Goal: Task Accomplishment & Management: Complete application form

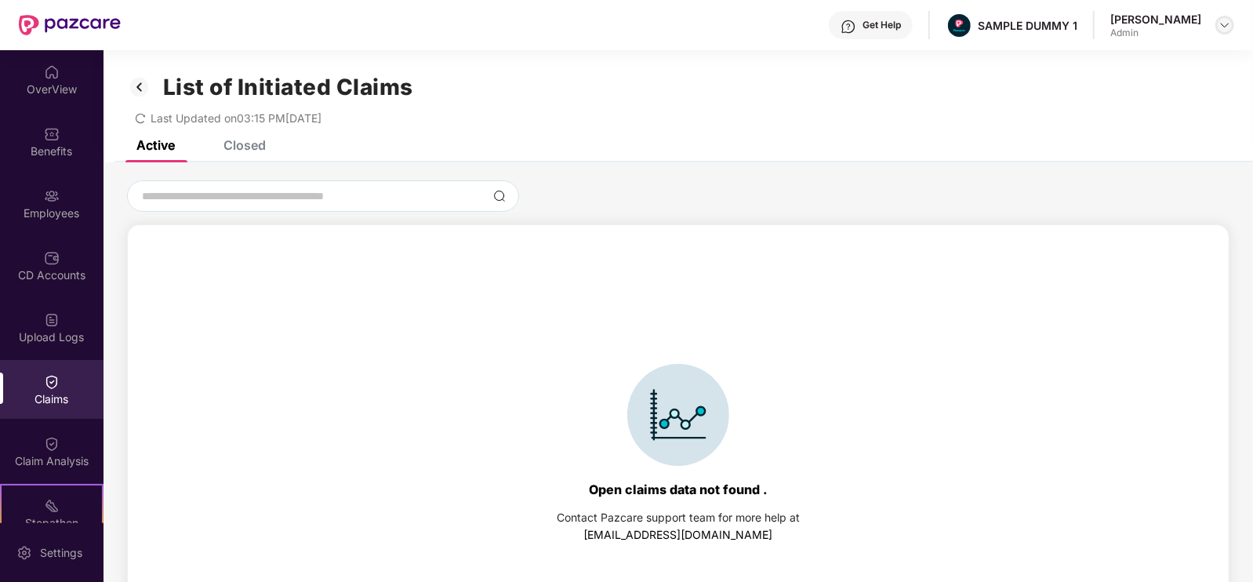
click at [1227, 27] on img at bounding box center [1224, 25] width 13 height 13
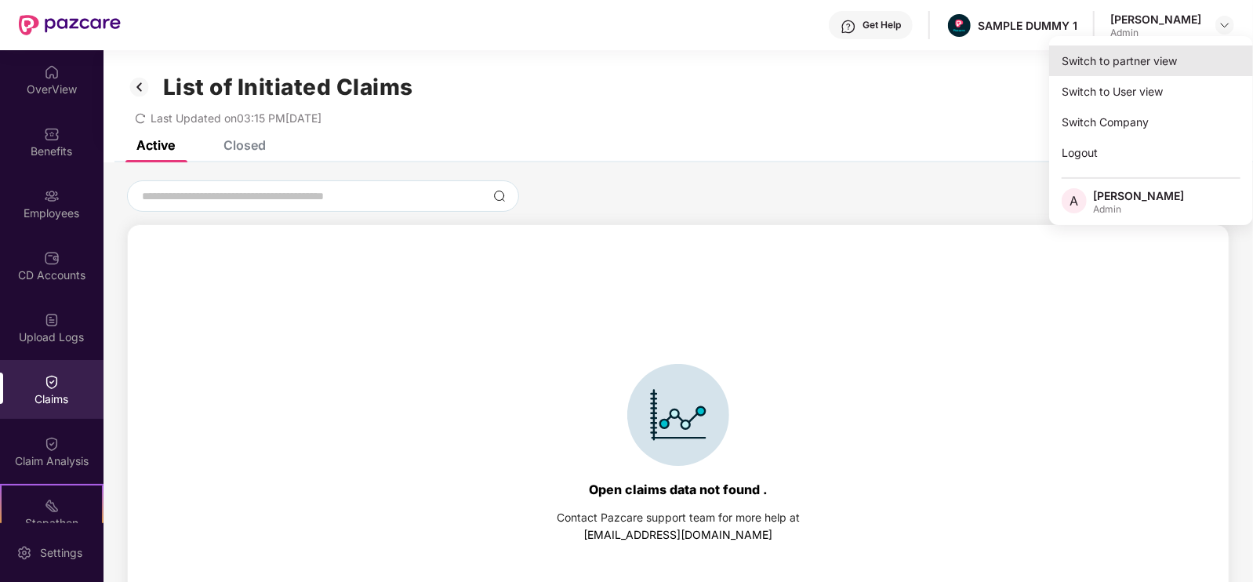
click at [1126, 61] on div "Switch to partner view" at bounding box center [1151, 60] width 204 height 31
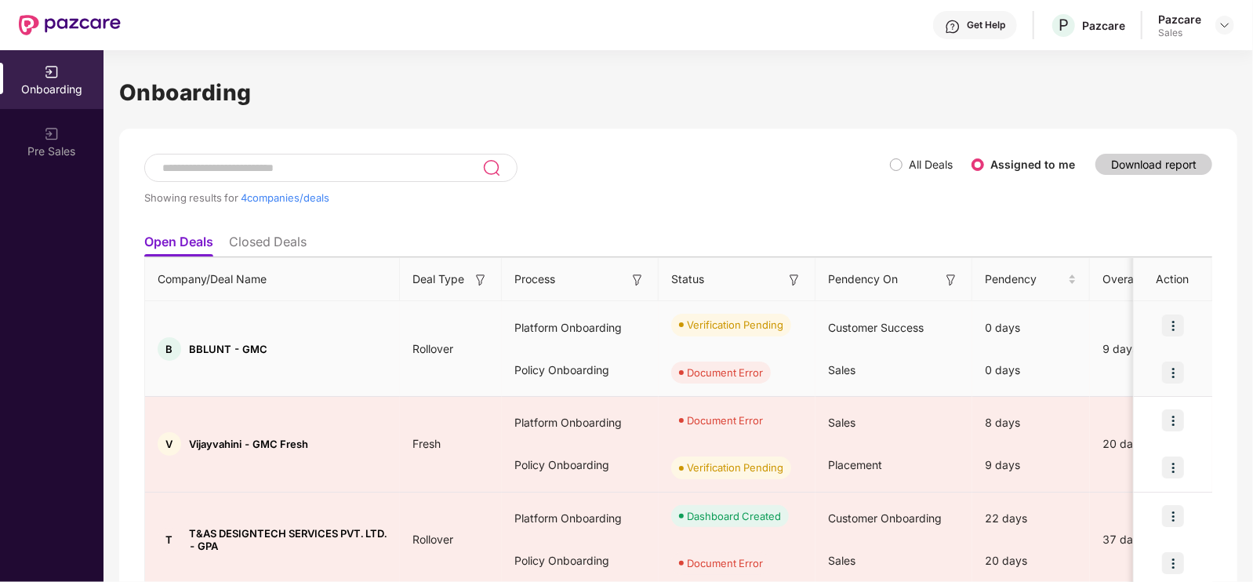
click at [1186, 368] on div at bounding box center [1172, 372] width 78 height 47
click at [1180, 370] on img at bounding box center [1173, 372] width 22 height 22
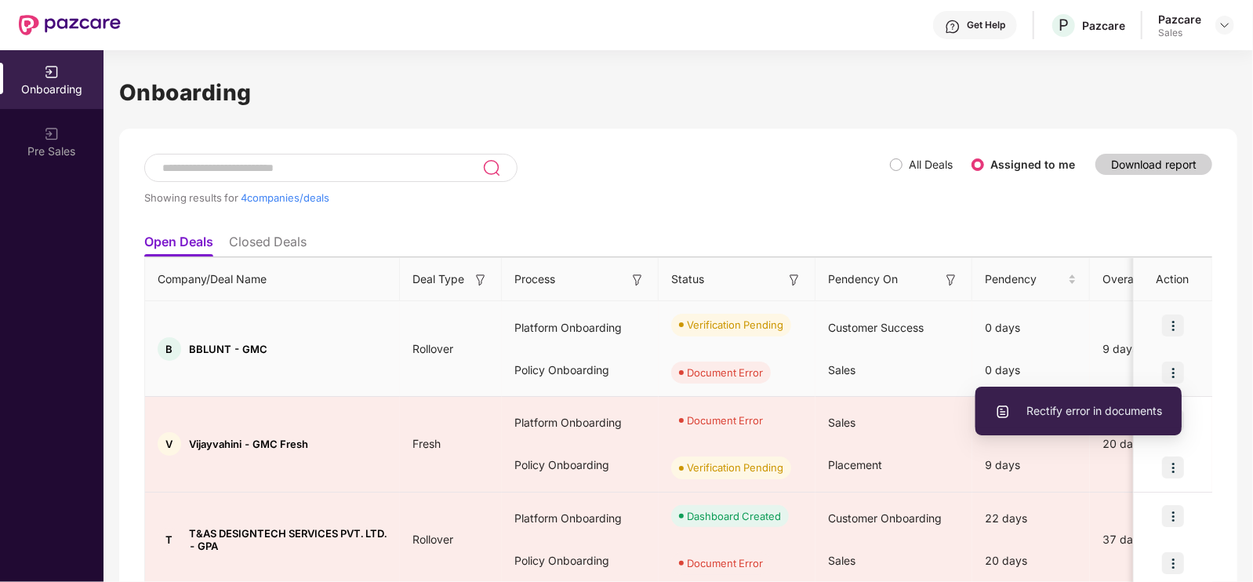
click at [1067, 408] on span "Rectify error in documents" at bounding box center [1078, 410] width 167 height 17
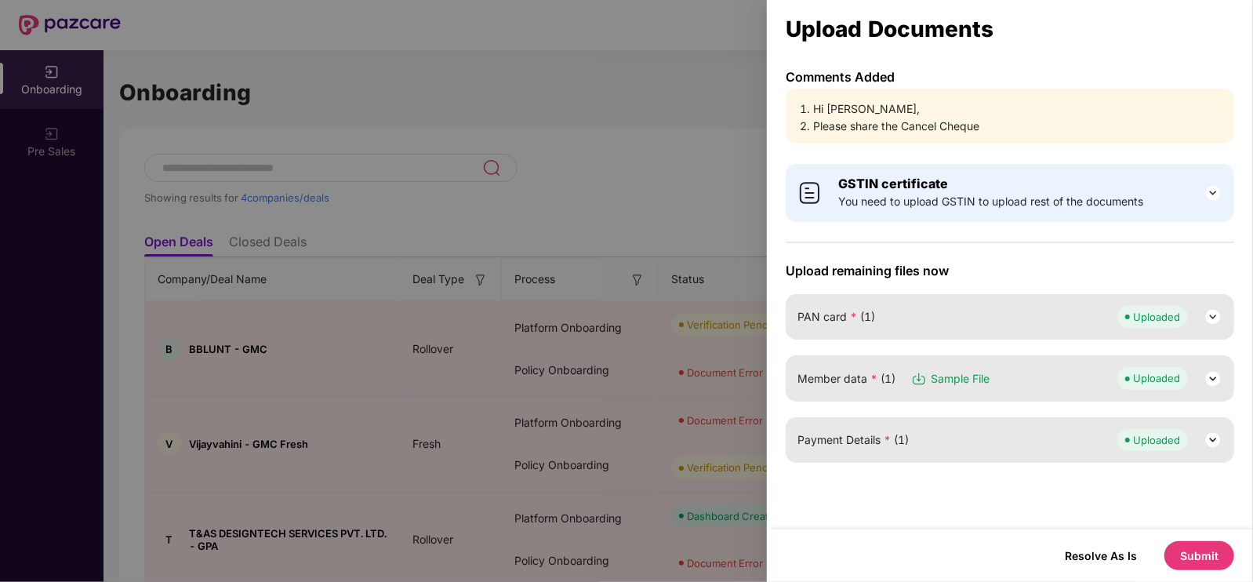
click at [827, 114] on li "Hi [PERSON_NAME]," at bounding box center [1017, 108] width 409 height 17
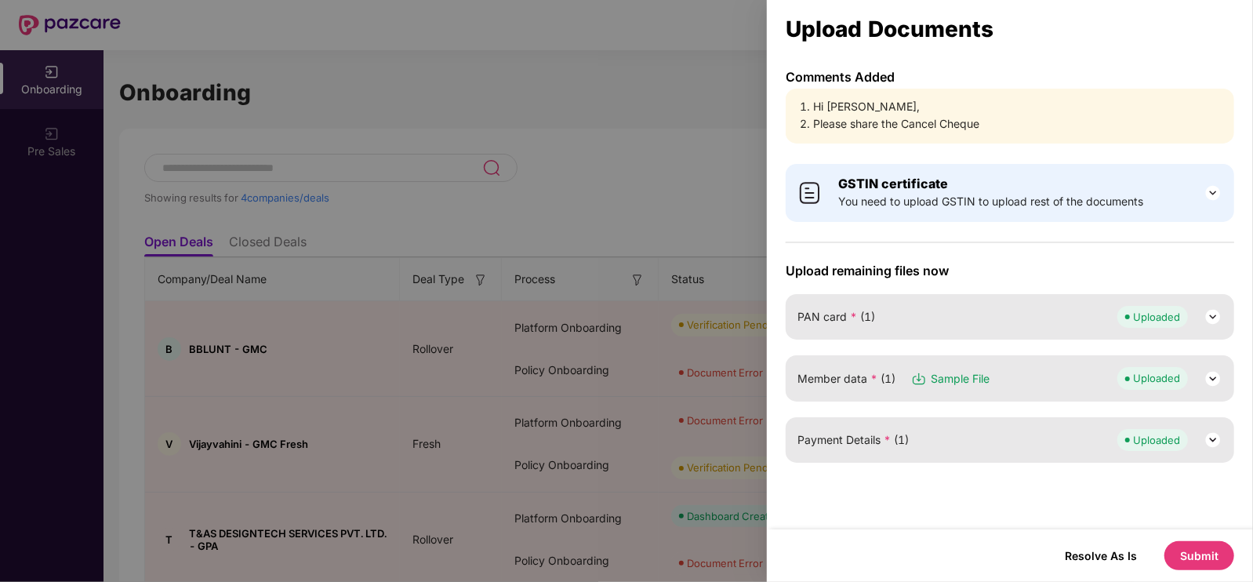
click at [872, 127] on li "Please share the Cancel Cheque" at bounding box center [1017, 123] width 409 height 17
click at [738, 81] on div at bounding box center [626, 291] width 1253 height 582
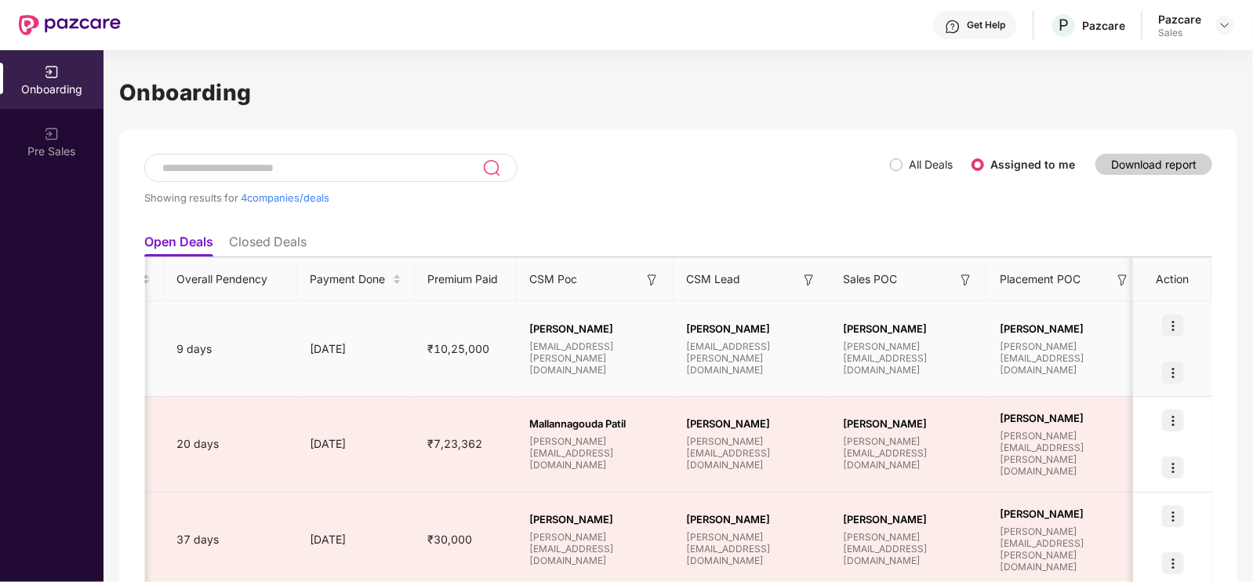
scroll to position [0, 933]
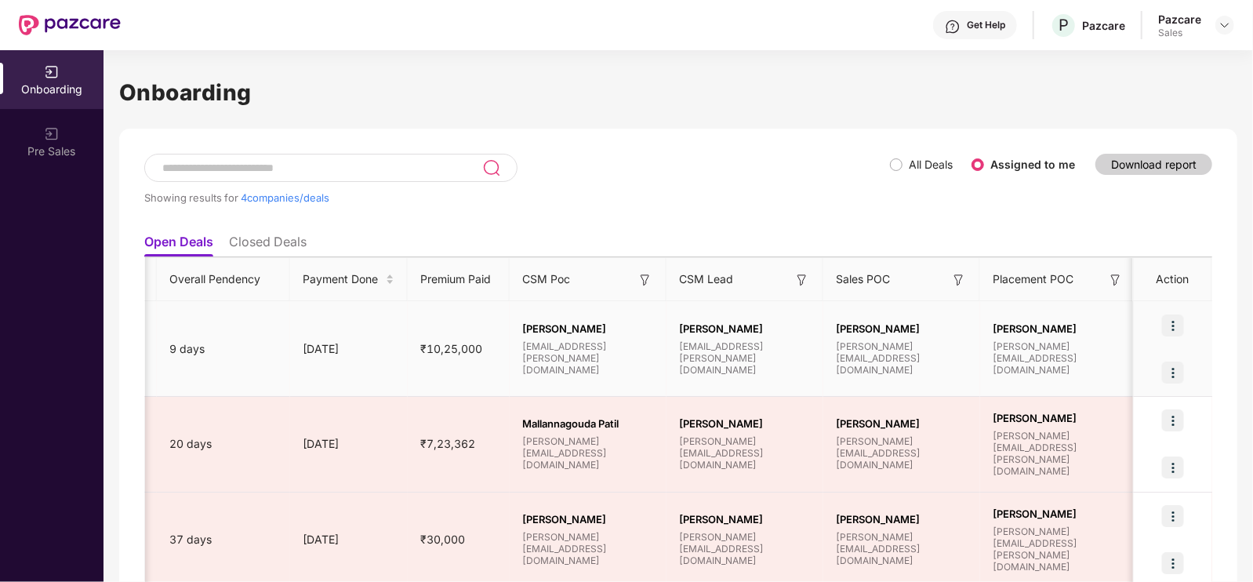
click at [708, 326] on span "[PERSON_NAME]" at bounding box center [745, 328] width 132 height 13
click at [699, 328] on span "[PERSON_NAME]" at bounding box center [745, 328] width 132 height 13
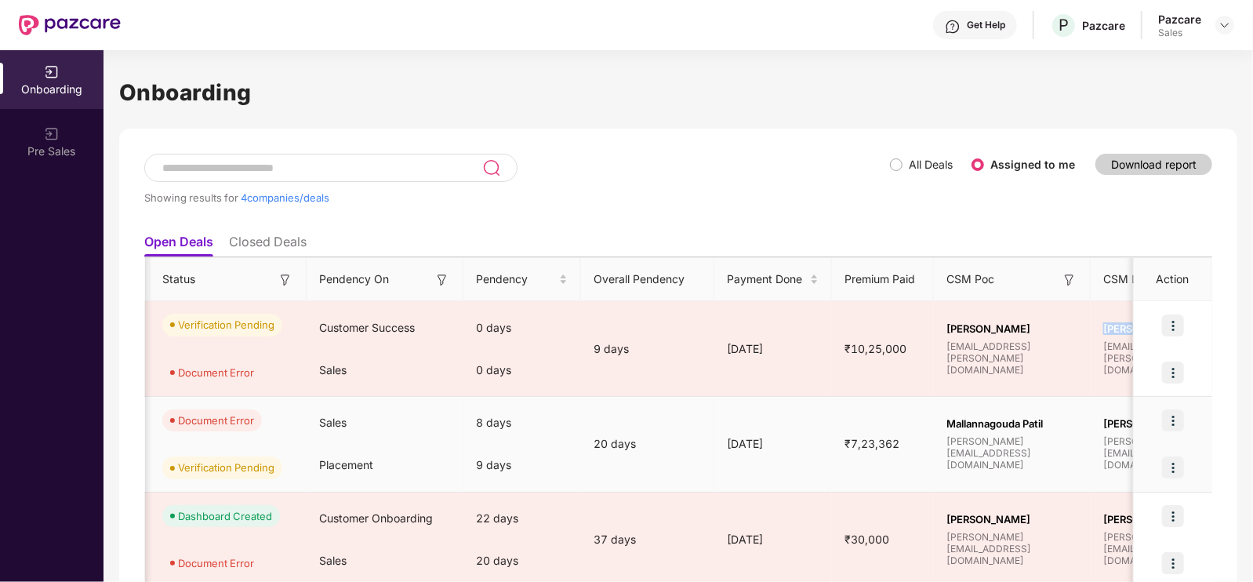
scroll to position [0, 531]
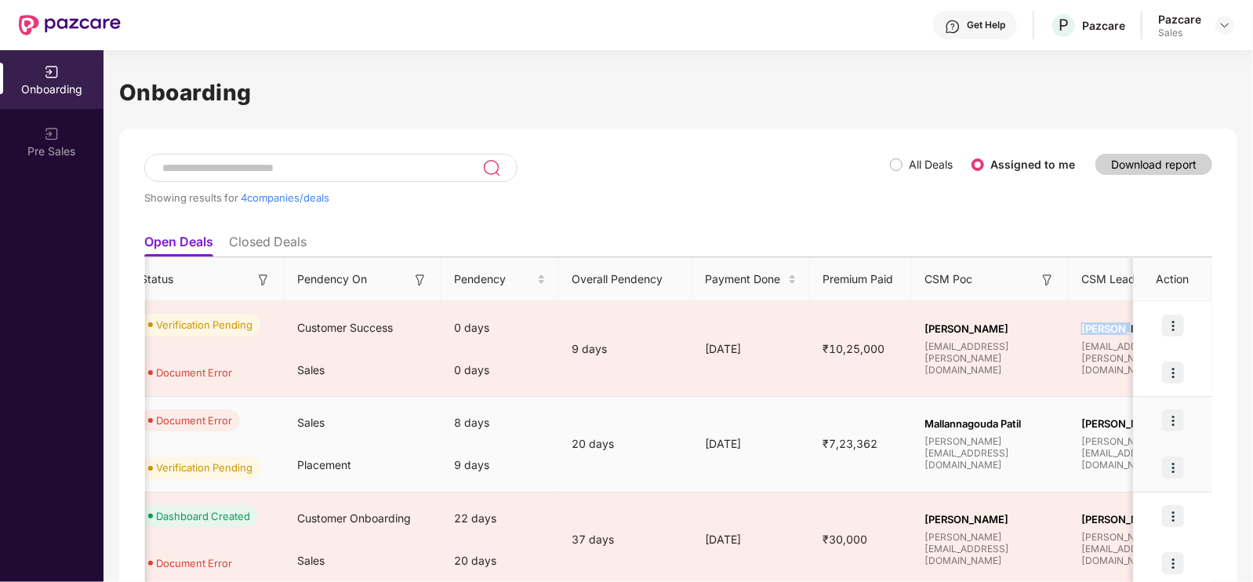
click at [1181, 410] on img at bounding box center [1173, 420] width 22 height 22
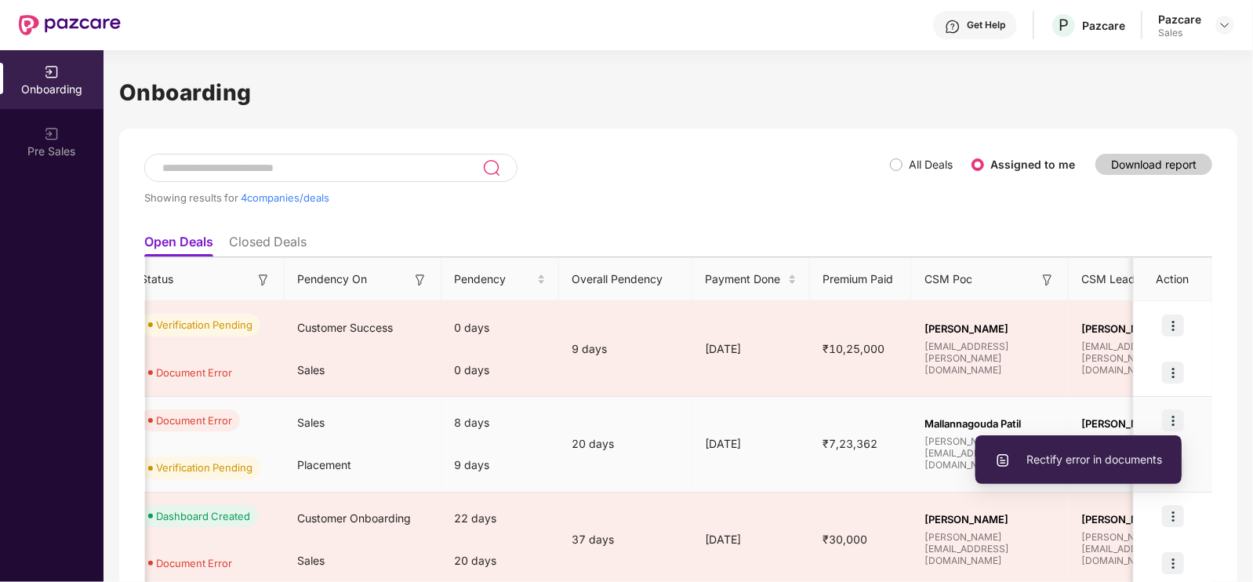
click at [1073, 460] on span "Rectify error in documents" at bounding box center [1078, 459] width 167 height 17
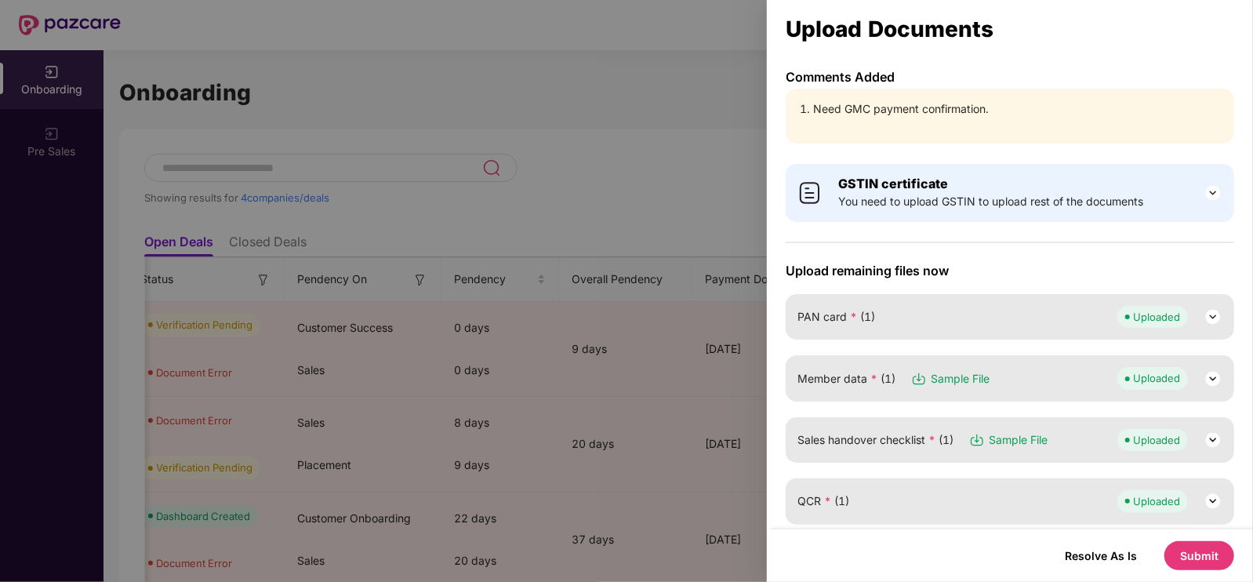
click at [886, 106] on li "Need GMC payment confirmation." at bounding box center [1017, 108] width 409 height 17
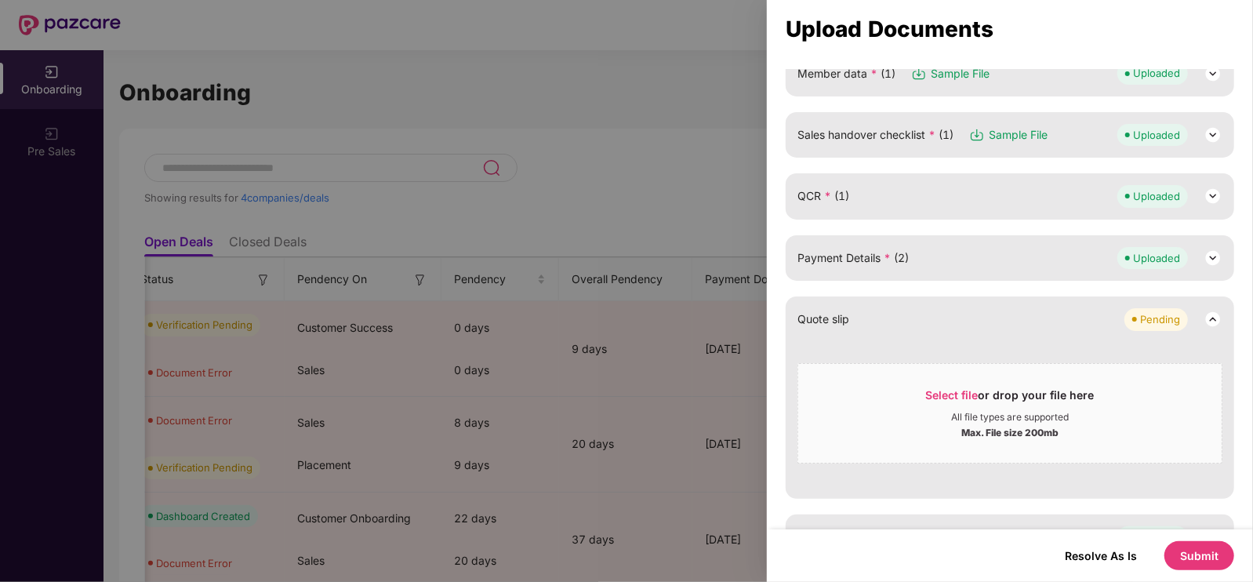
scroll to position [306, 0]
click at [986, 267] on div "Payment Details * (2) Uploaded" at bounding box center [1009, 256] width 448 height 45
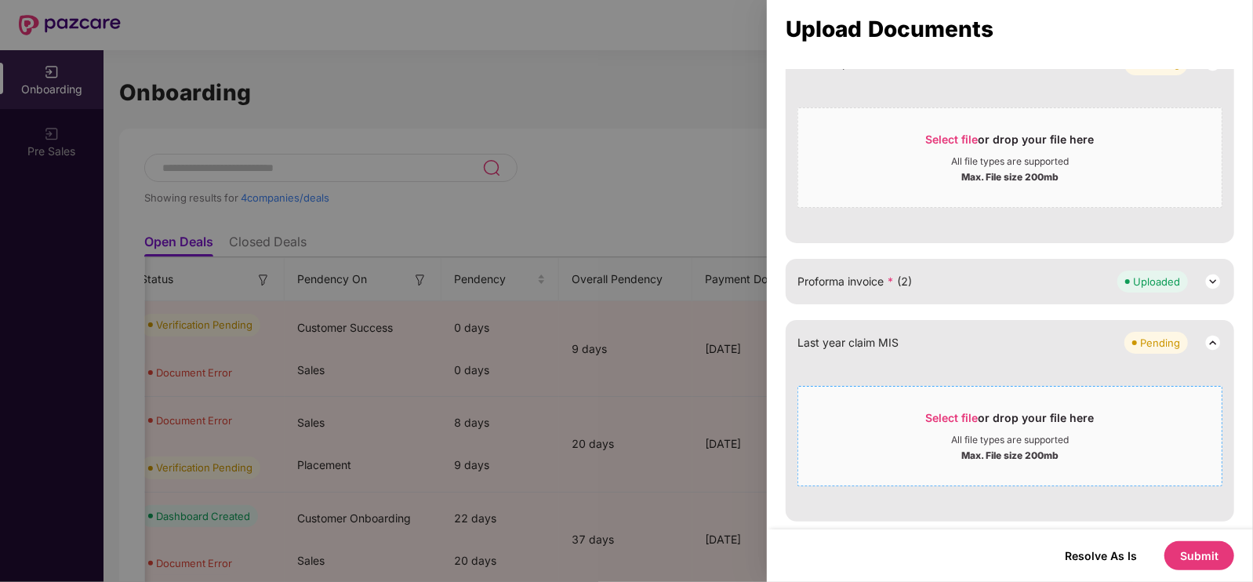
scroll to position [576, 0]
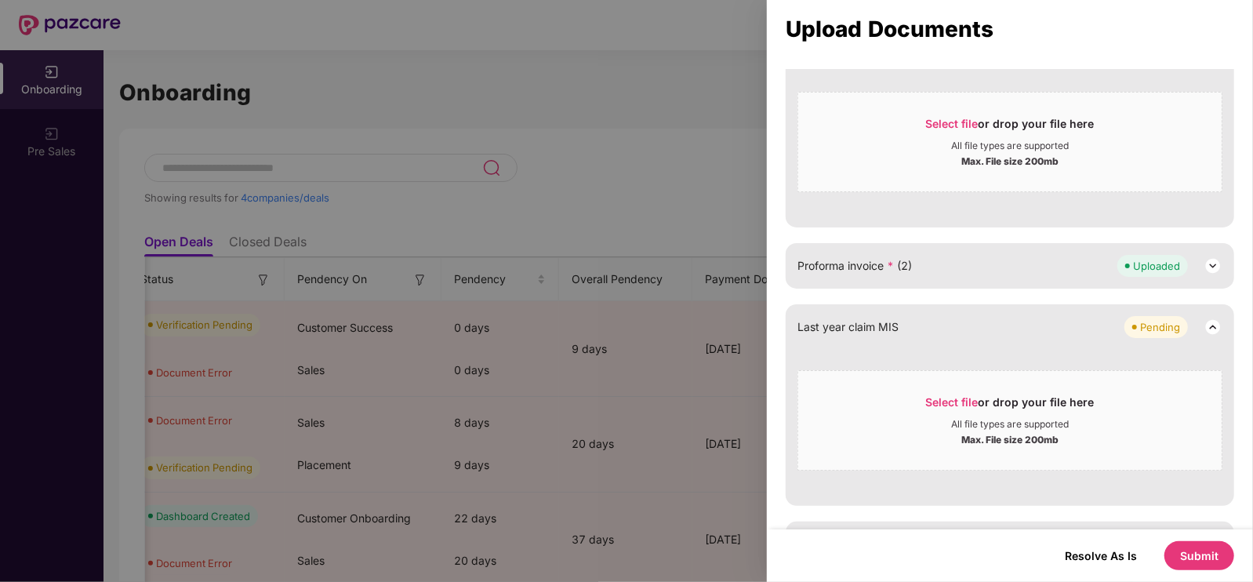
click at [1215, 557] on button "Submit" at bounding box center [1199, 555] width 70 height 29
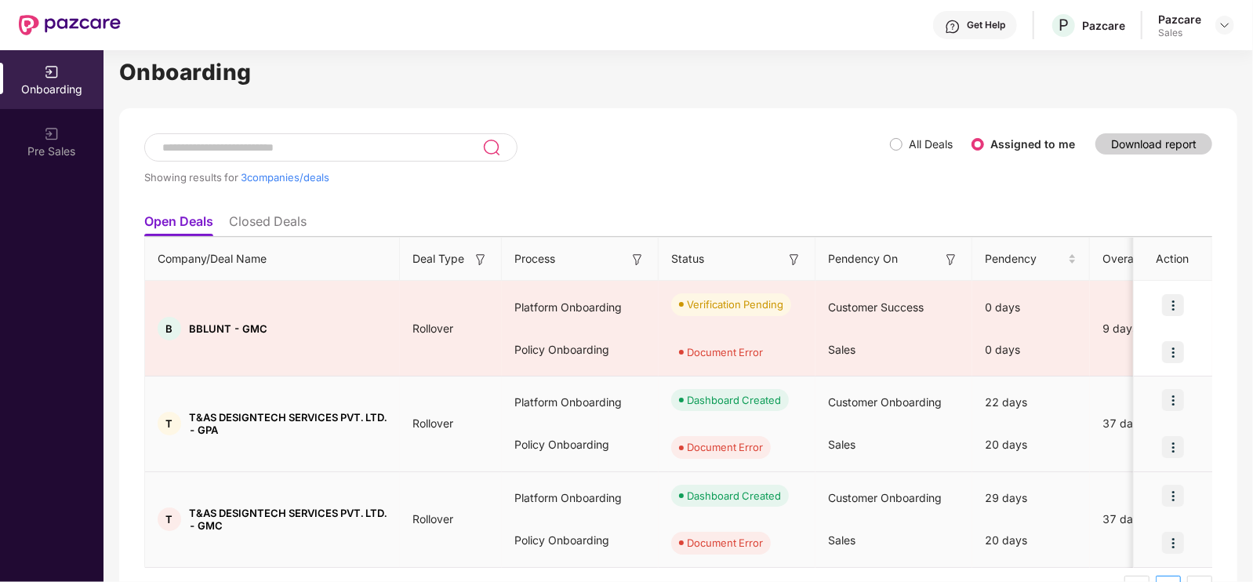
scroll to position [28, 0]
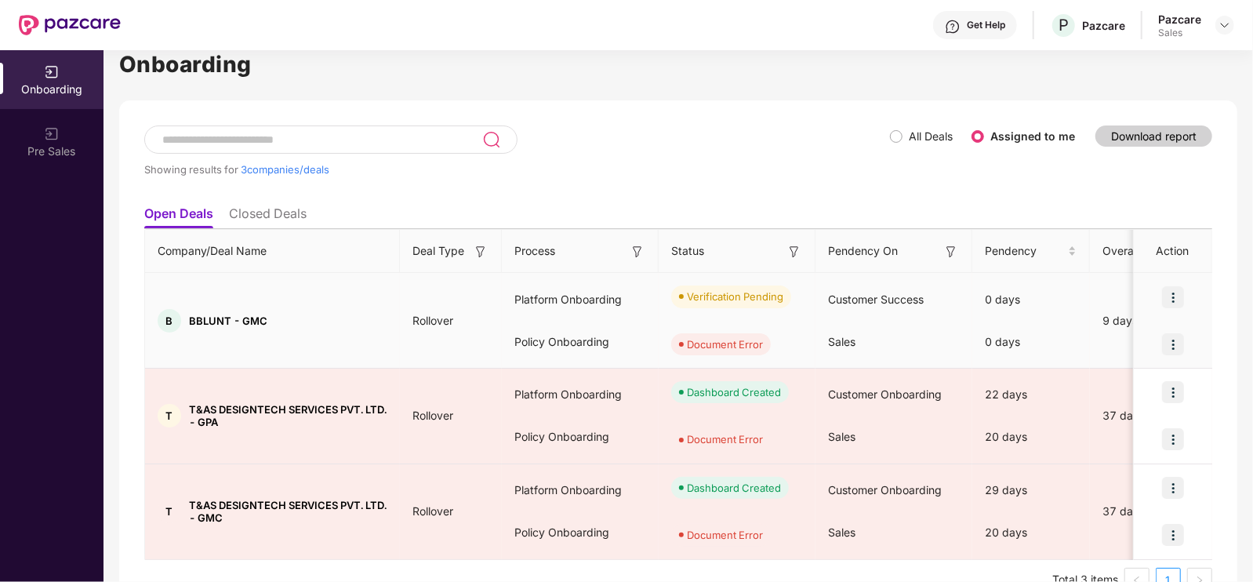
click at [700, 295] on div "Verification Pending" at bounding box center [735, 296] width 96 height 16
click at [328, 322] on div "B BBLUNT - GMC" at bounding box center [272, 321] width 255 height 24
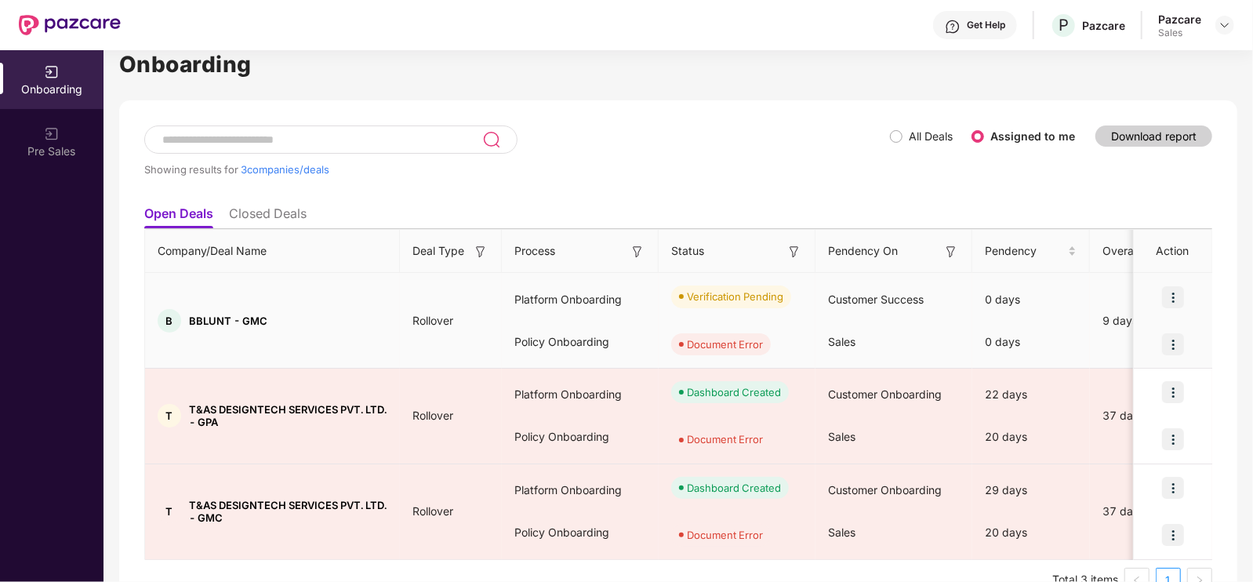
click at [242, 311] on div "B BBLUNT - GMC" at bounding box center [272, 321] width 255 height 24
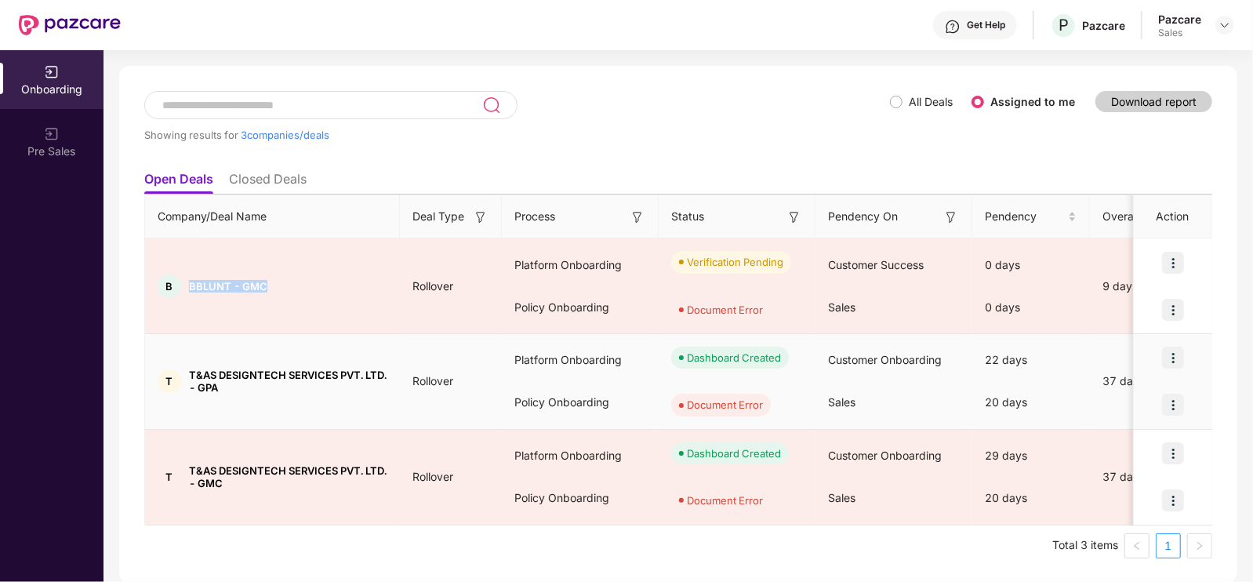
click at [1180, 402] on img at bounding box center [1173, 405] width 22 height 22
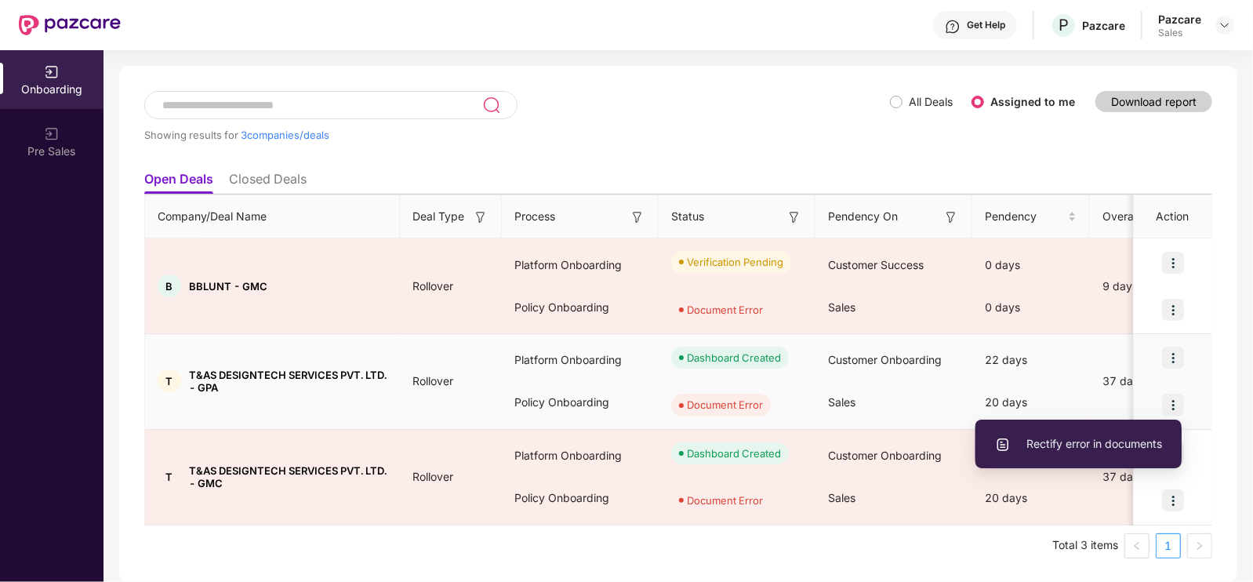
click at [1086, 444] on span "Rectify error in documents" at bounding box center [1078, 443] width 167 height 17
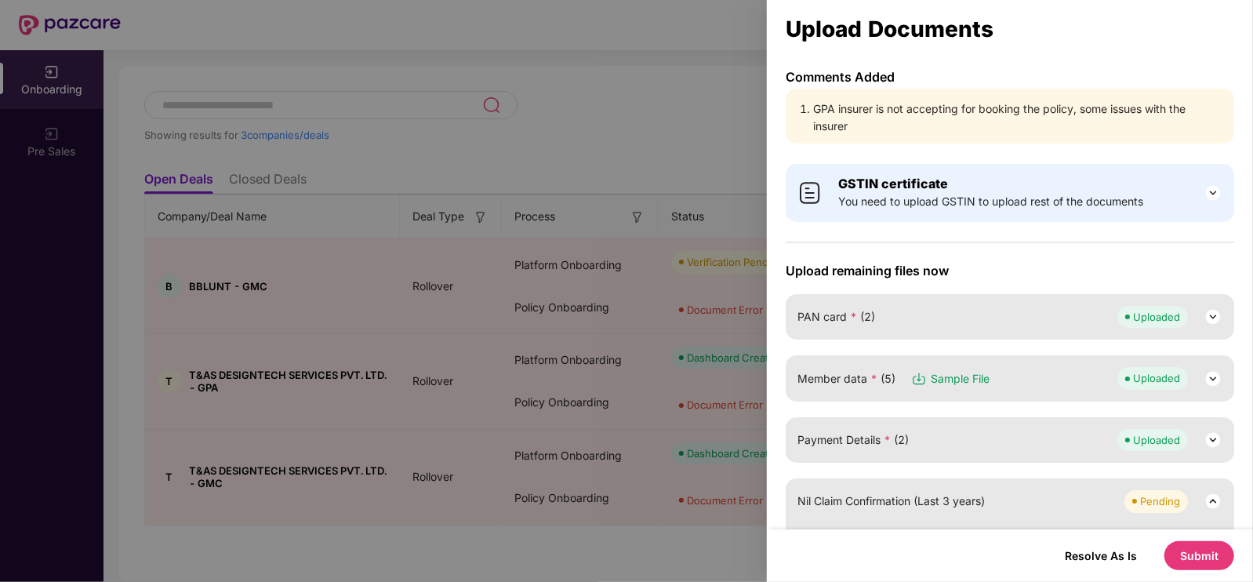
click at [322, 49] on div at bounding box center [626, 291] width 1253 height 582
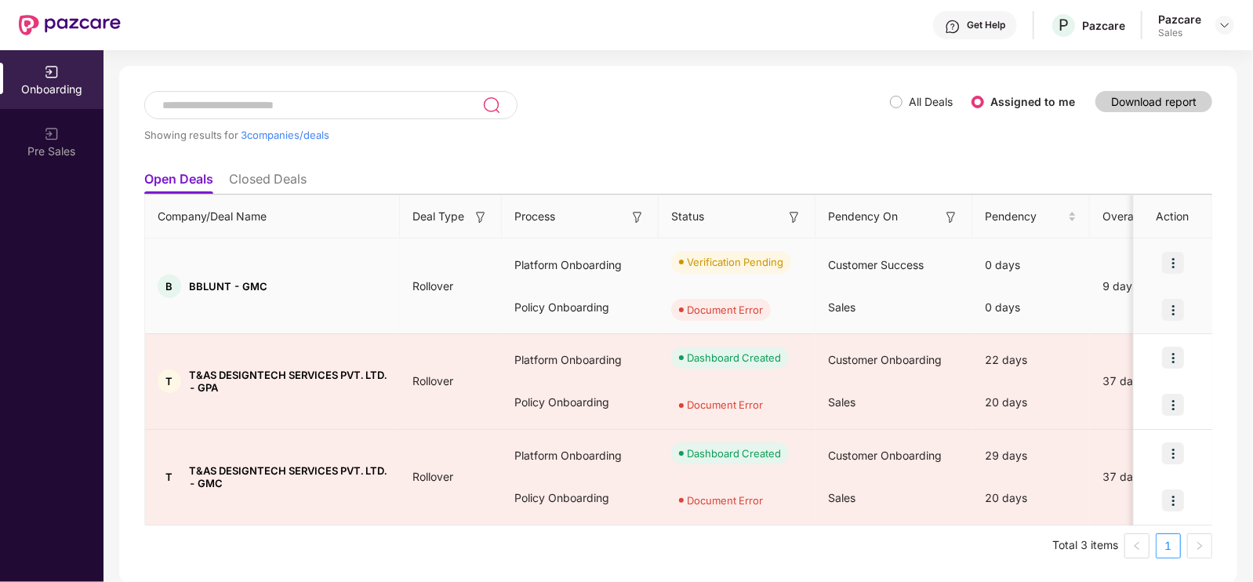
click at [1179, 315] on img at bounding box center [1173, 310] width 22 height 22
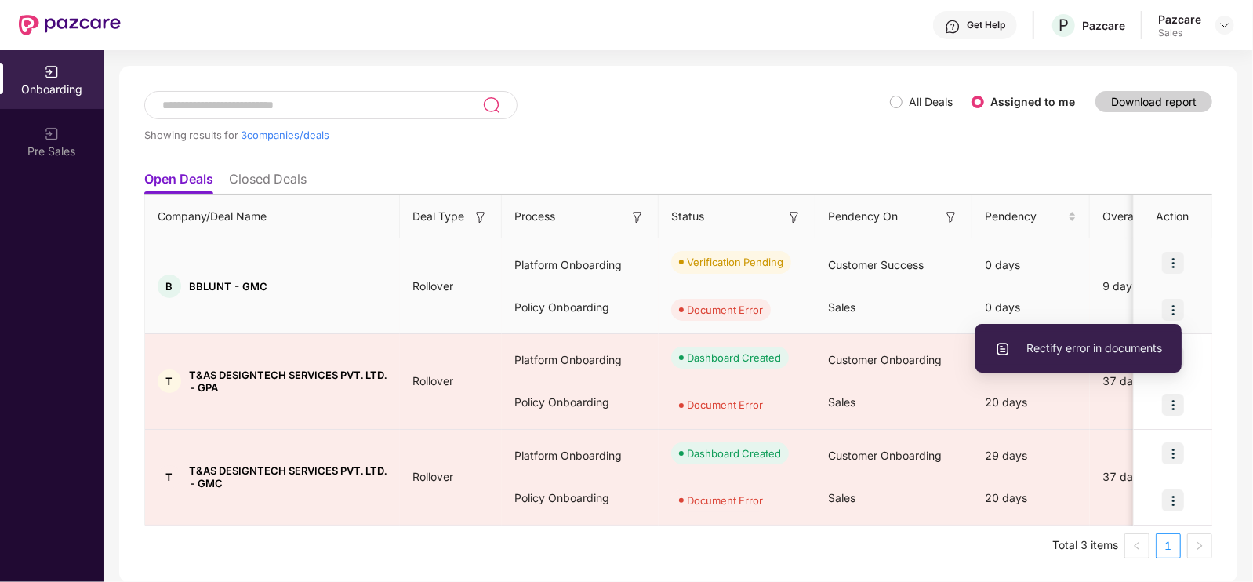
click at [1083, 348] on span "Rectify error in documents" at bounding box center [1078, 347] width 167 height 17
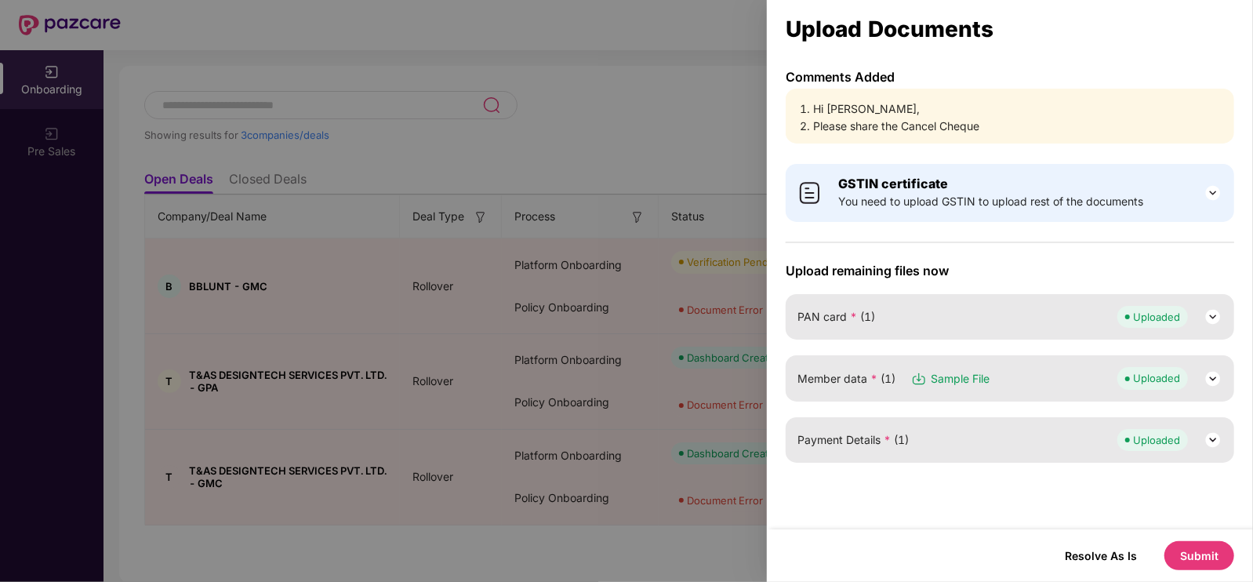
click at [874, 125] on li "Please share the Cancel Cheque" at bounding box center [1017, 126] width 409 height 17
click at [1209, 188] on img at bounding box center [1212, 192] width 19 height 19
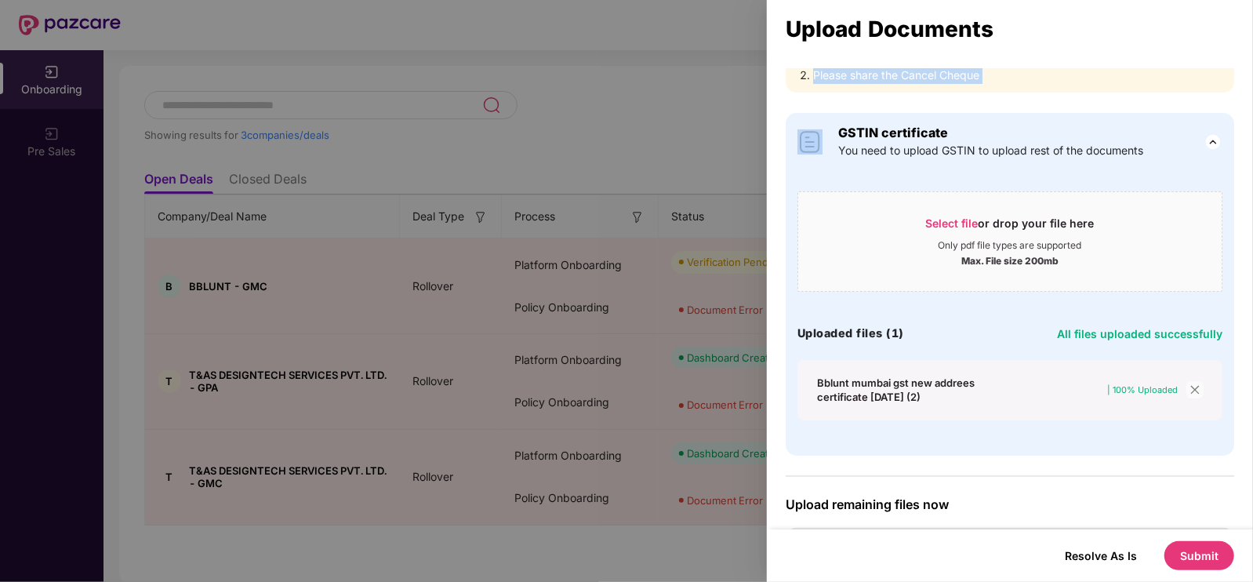
scroll to position [0, 0]
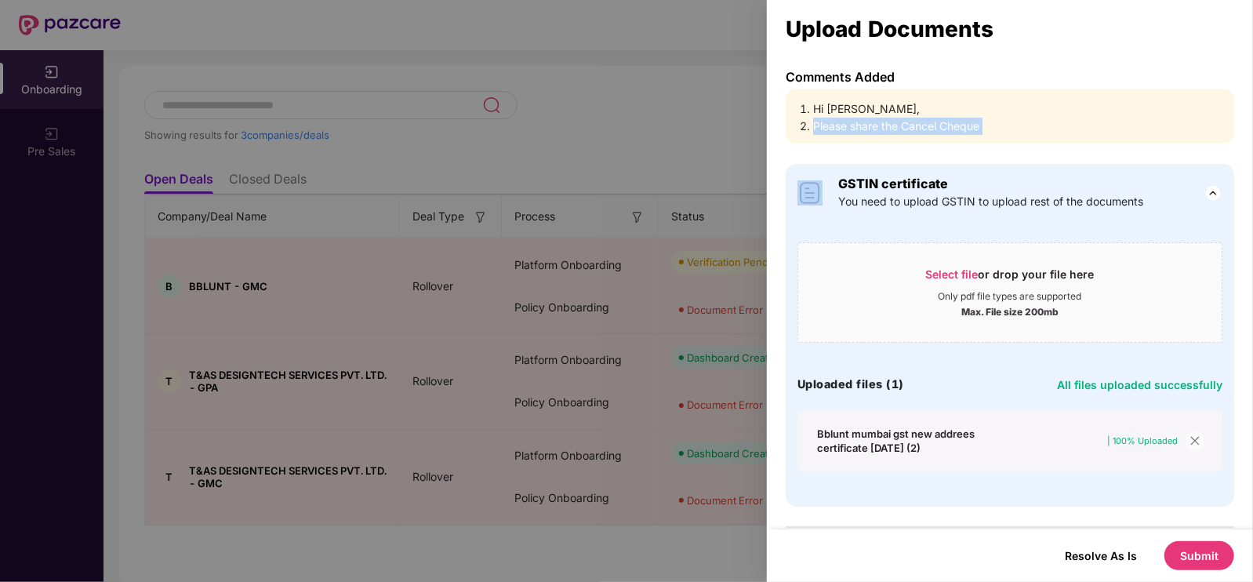
click at [854, 123] on li "Please share the Cancel Cheque" at bounding box center [1017, 126] width 409 height 17
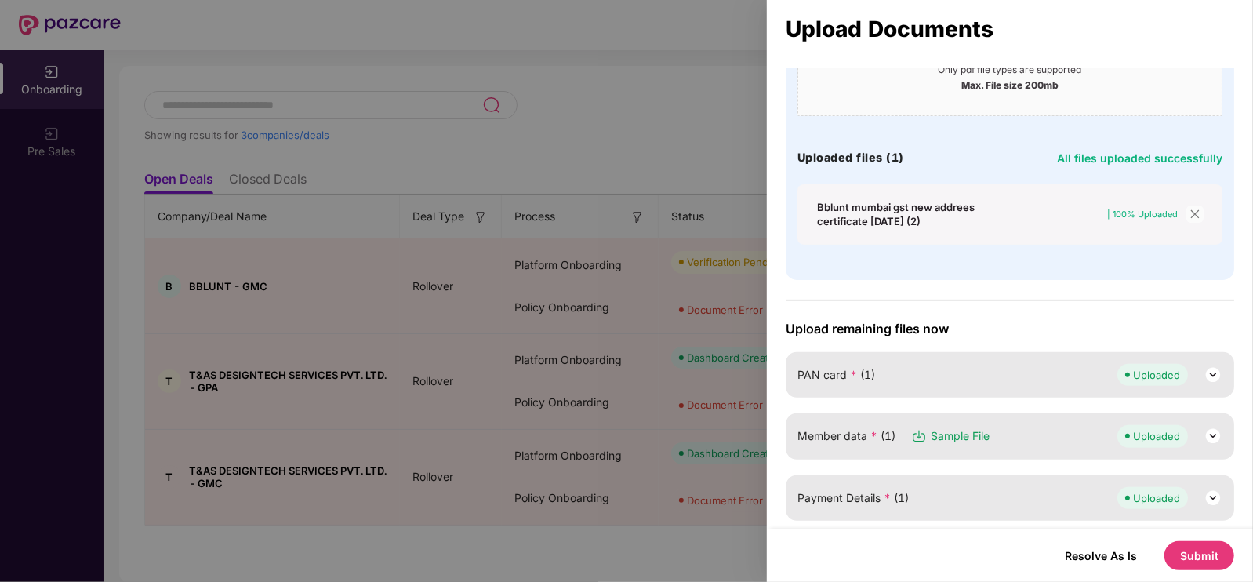
click at [1207, 550] on button "Submit" at bounding box center [1199, 555] width 70 height 29
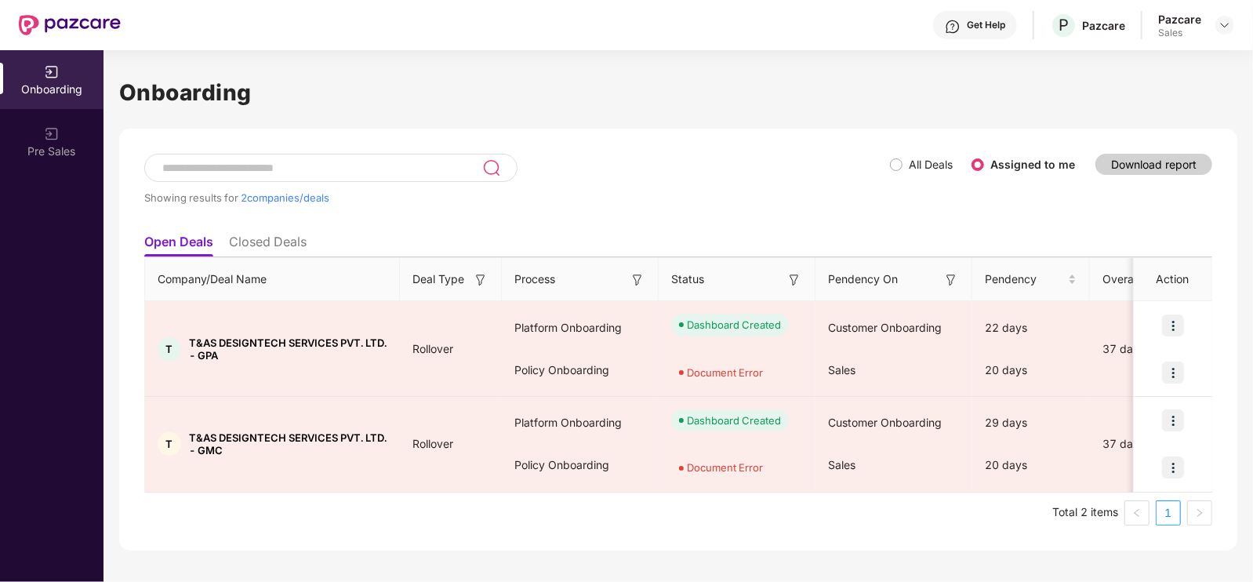
scroll to position [0, 0]
